Goal: Transaction & Acquisition: Obtain resource

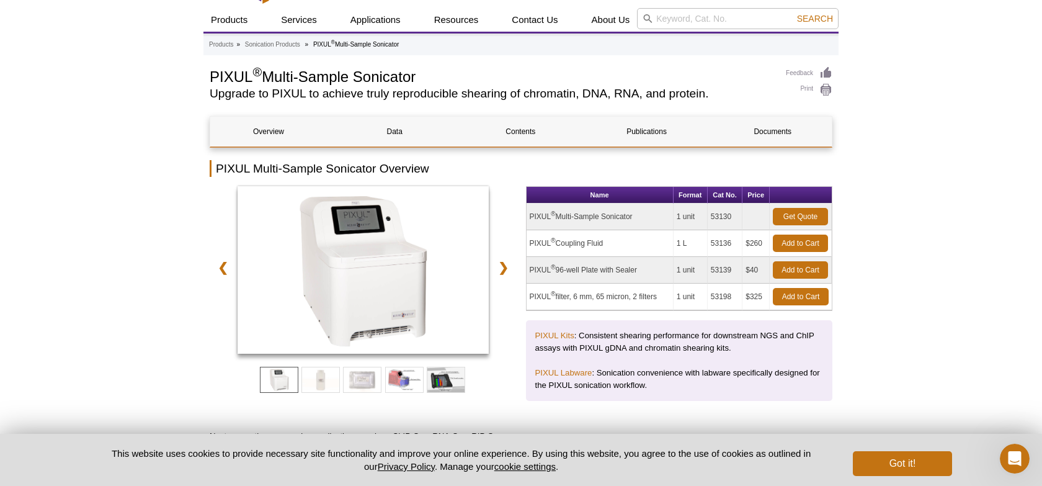
scroll to position [31, 0]
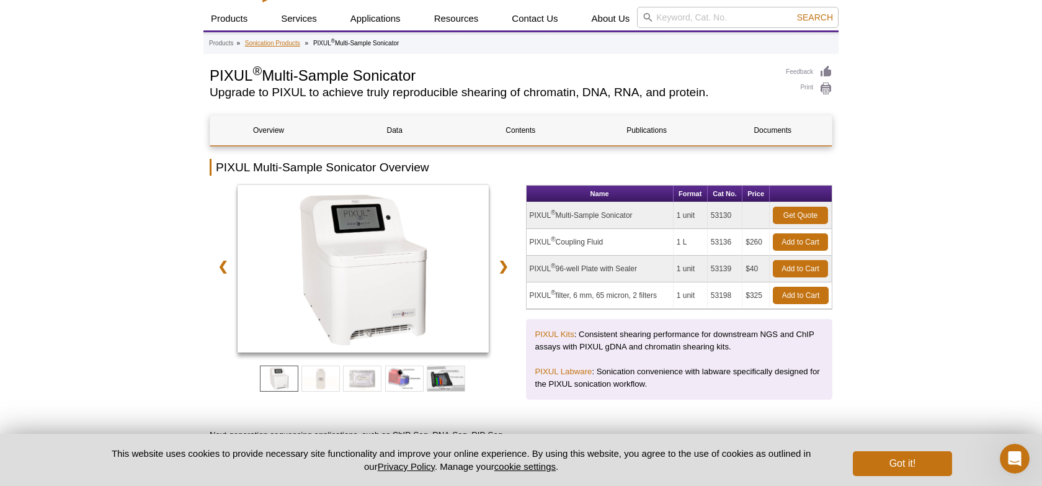
click at [280, 38] on link "Sonication Products" at bounding box center [272, 43] width 55 height 11
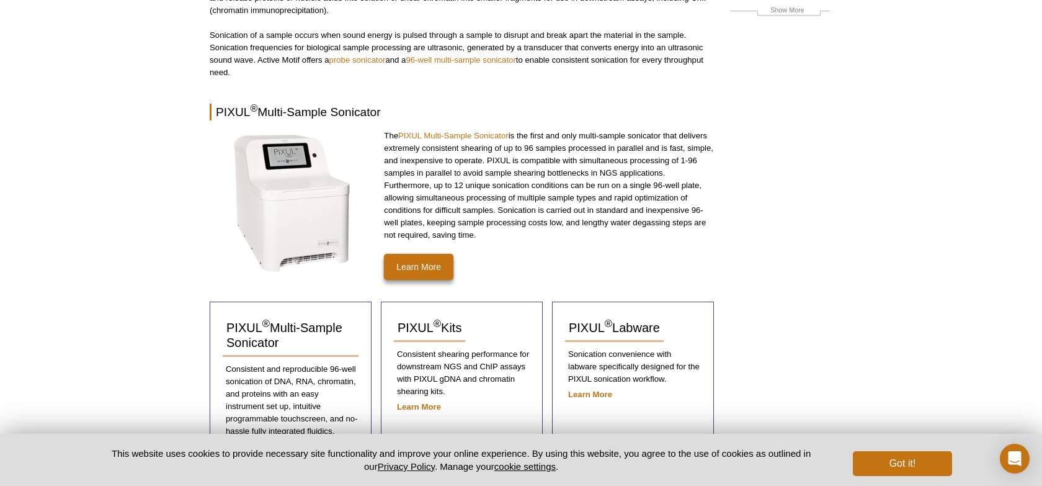
scroll to position [166, 0]
click at [419, 264] on link "Learn More" at bounding box center [418, 268] width 69 height 26
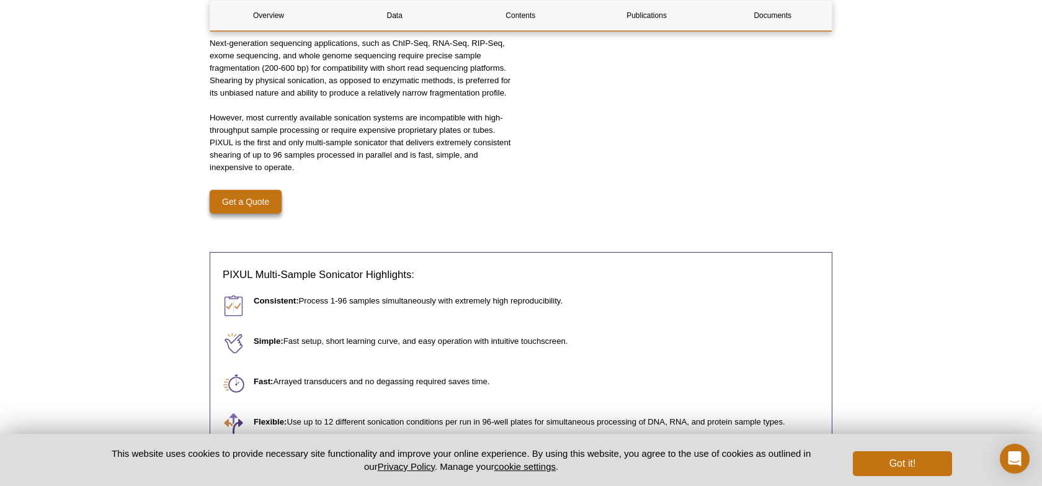
scroll to position [556, 0]
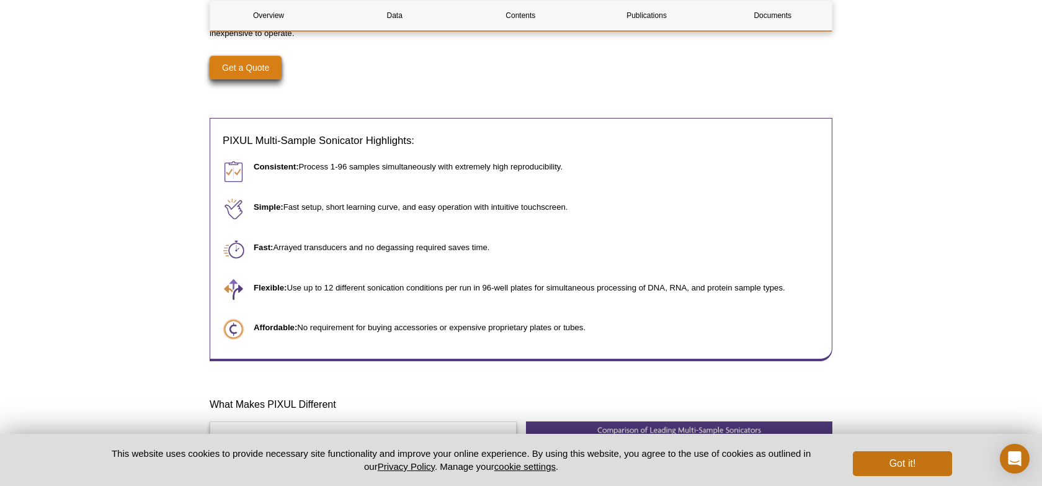
click at [259, 61] on link "Get a Quote" at bounding box center [246, 68] width 72 height 24
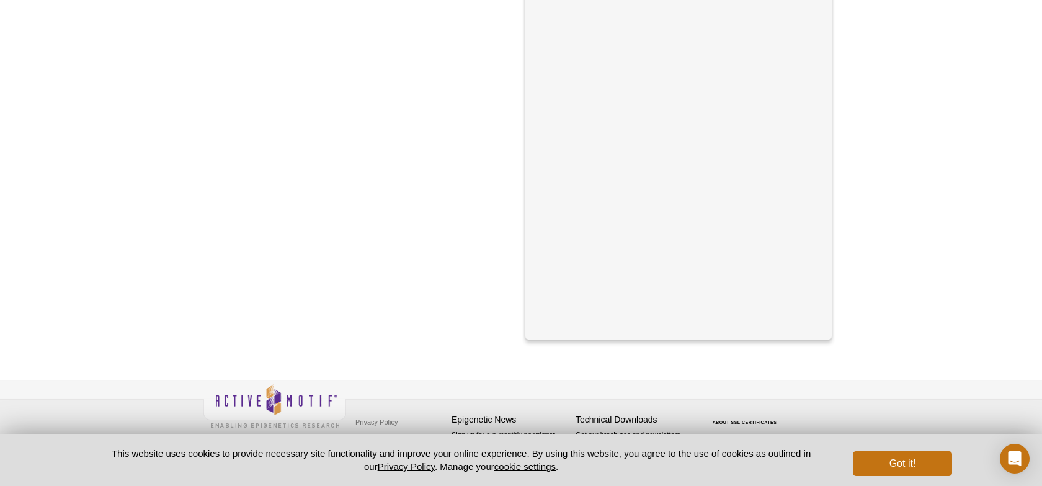
scroll to position [671, 0]
drag, startPoint x: 888, startPoint y: 468, endPoint x: 837, endPoint y: 424, distance: 67.3
click at [888, 468] on button "Got it!" at bounding box center [902, 463] width 99 height 25
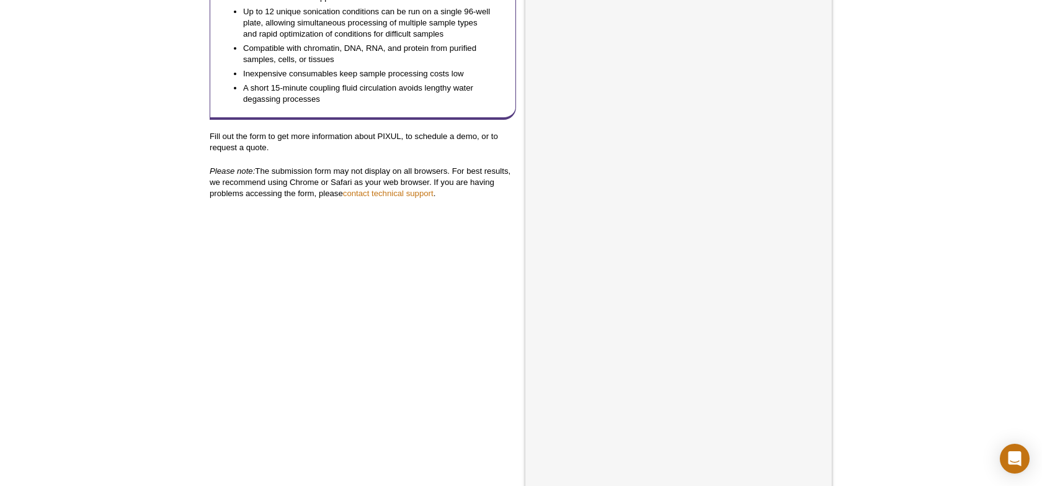
scroll to position [426, 0]
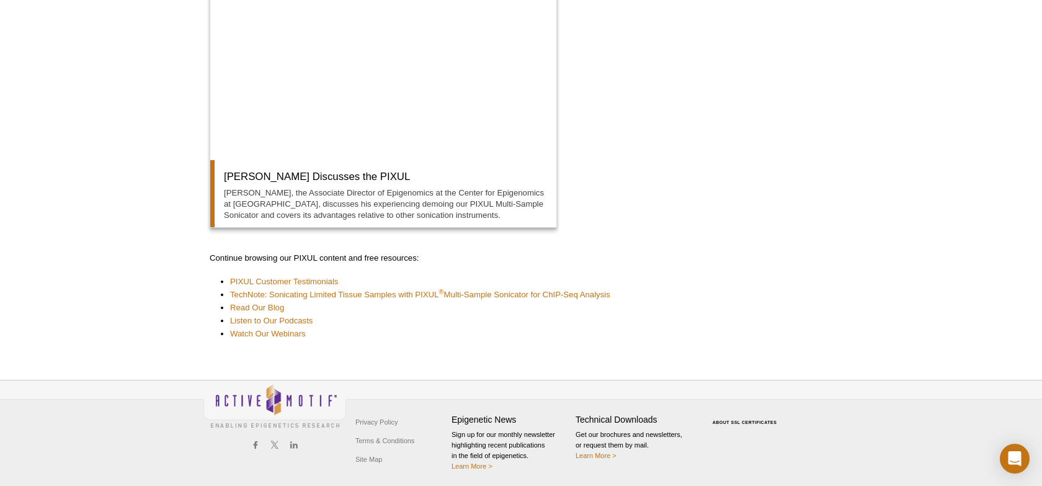
scroll to position [213, 0]
